Goal: Navigation & Orientation: Find specific page/section

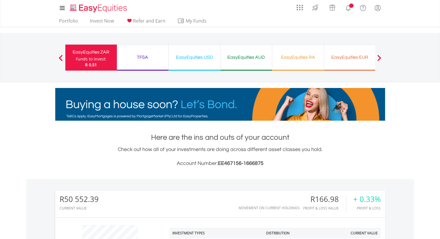
scroll to position [56, 110]
click at [145, 58] on div "TFSA" at bounding box center [142, 57] width 45 height 8
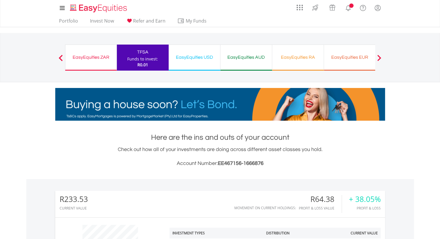
scroll to position [56, 110]
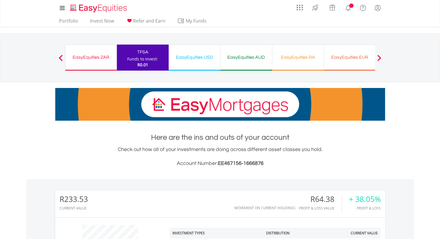
click at [197, 56] on div "EasyEquities USD" at bounding box center [194, 57] width 45 height 8
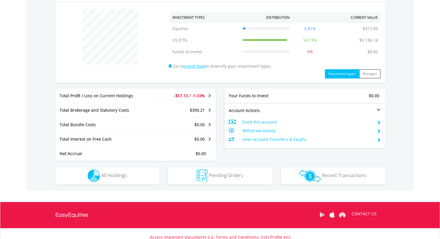
scroll to position [216, 0]
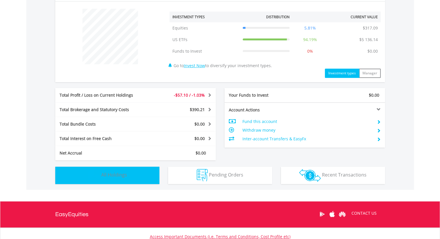
click at [148, 172] on button "Holdings All Holdings" at bounding box center [107, 175] width 104 height 17
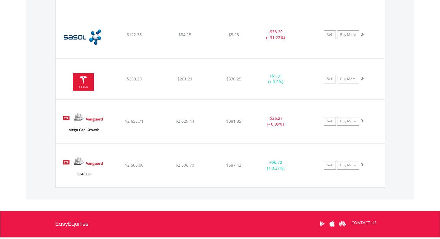
scroll to position [473, 0]
